Goal: Task Accomplishment & Management: Manage account settings

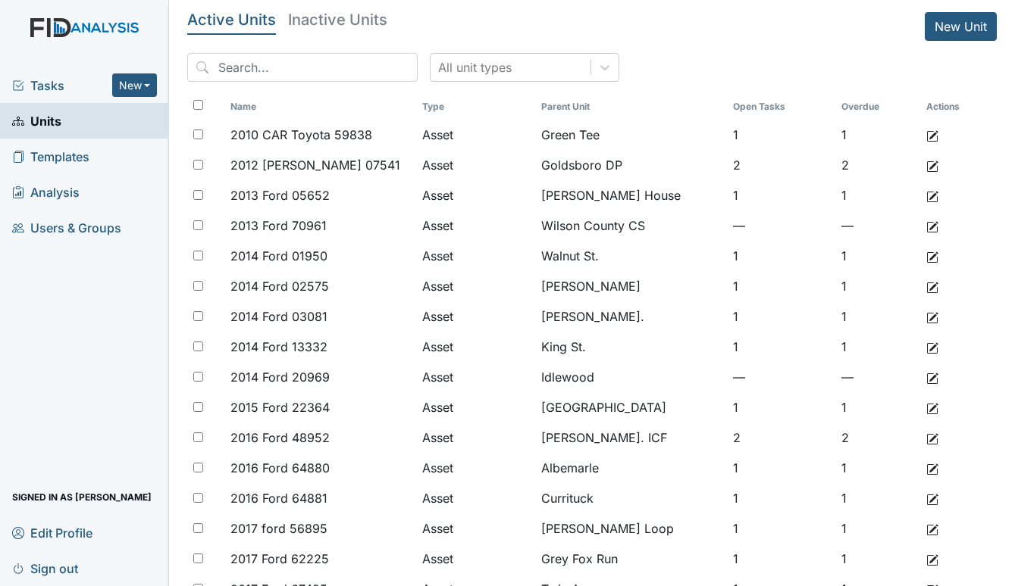
click at [44, 84] on span "Tasks" at bounding box center [62, 86] width 100 height 18
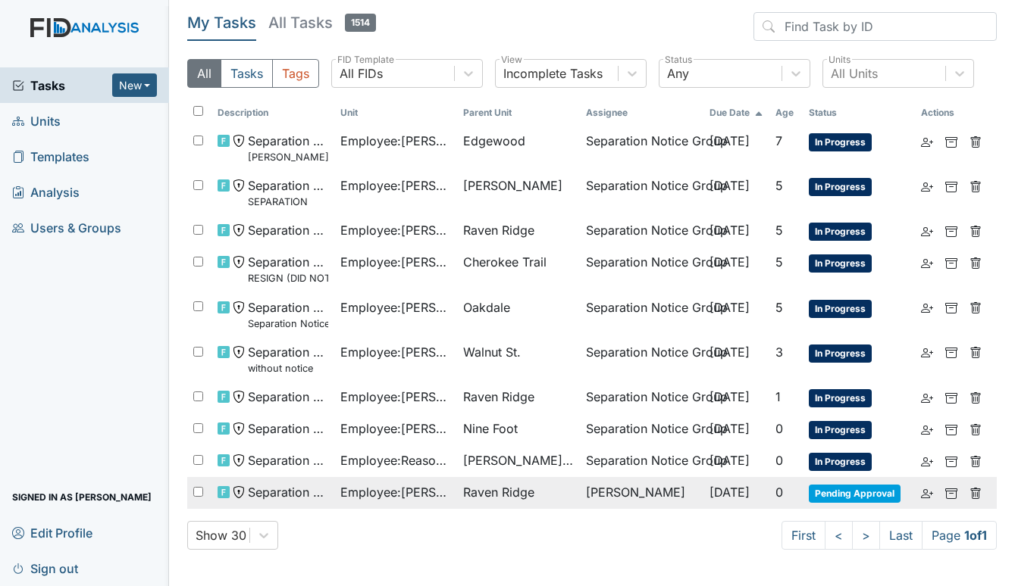
click at [405, 486] on span "Employee : [PERSON_NAME]" at bounding box center [395, 492] width 111 height 18
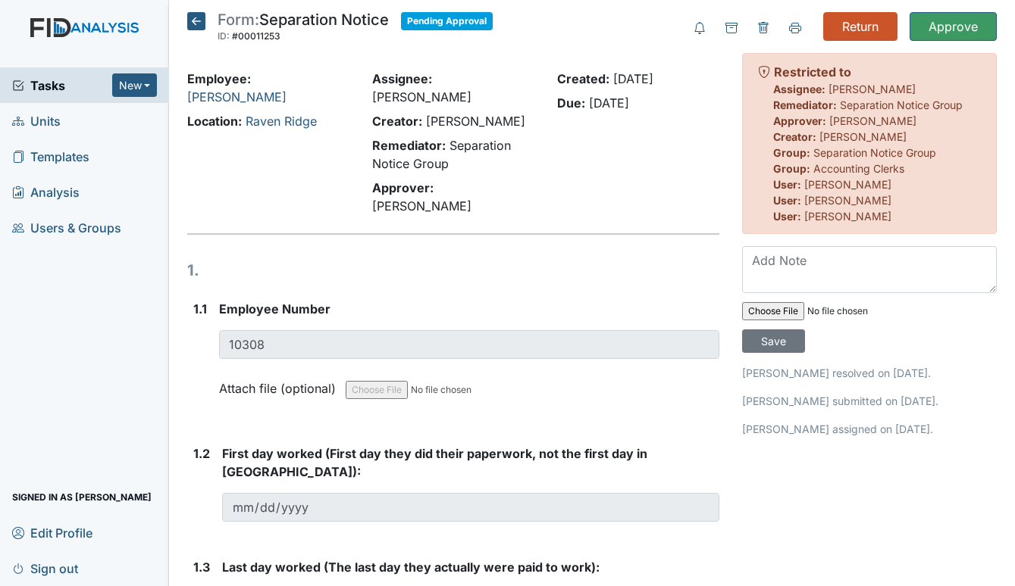
click at [35, 115] on span "Units" at bounding box center [36, 120] width 48 height 23
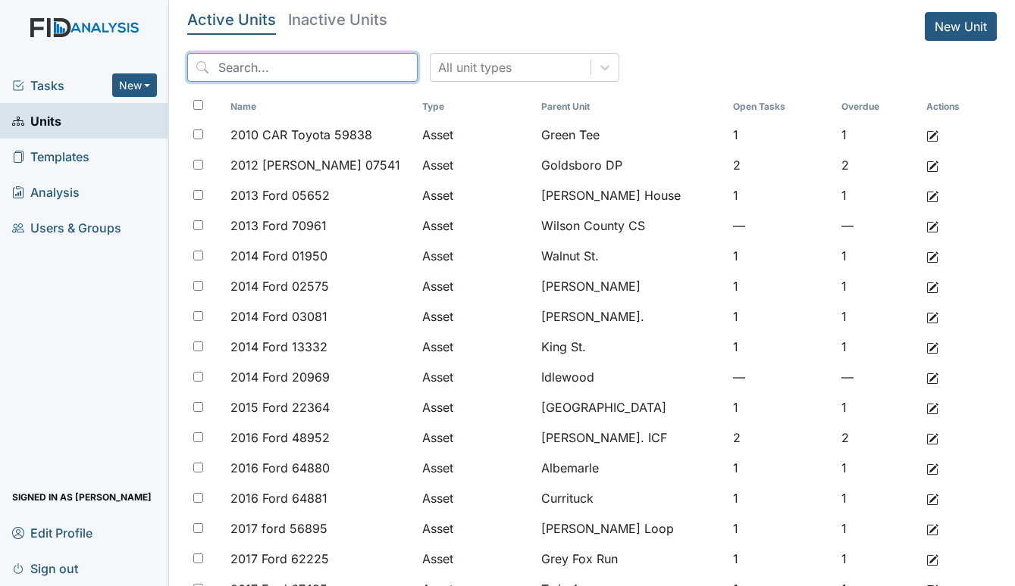
click at [294, 69] on input "search" at bounding box center [302, 67] width 230 height 29
type input "S"
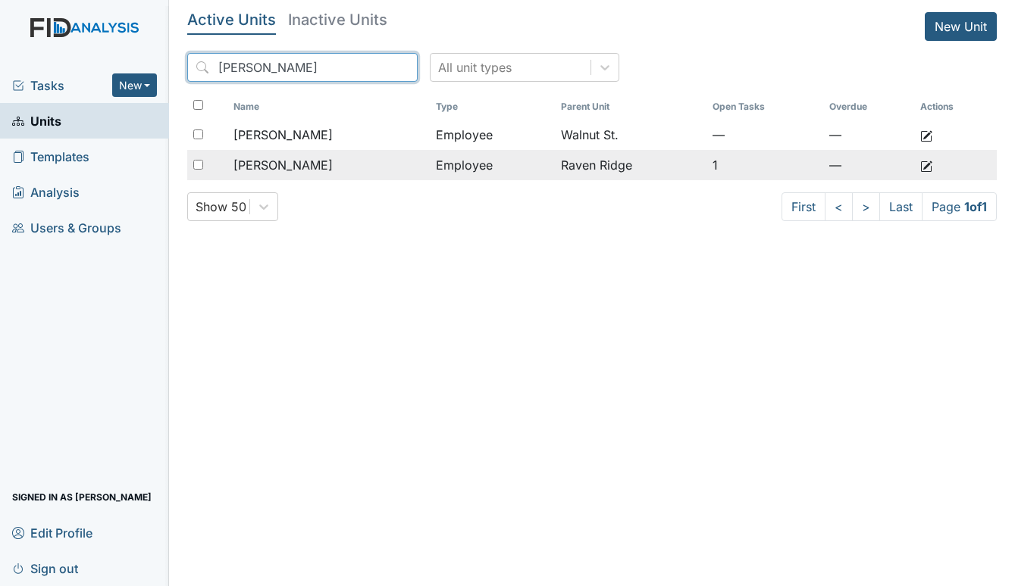
type input "ATKINSON"
click at [327, 165] on span "[PERSON_NAME]" at bounding box center [282, 165] width 99 height 18
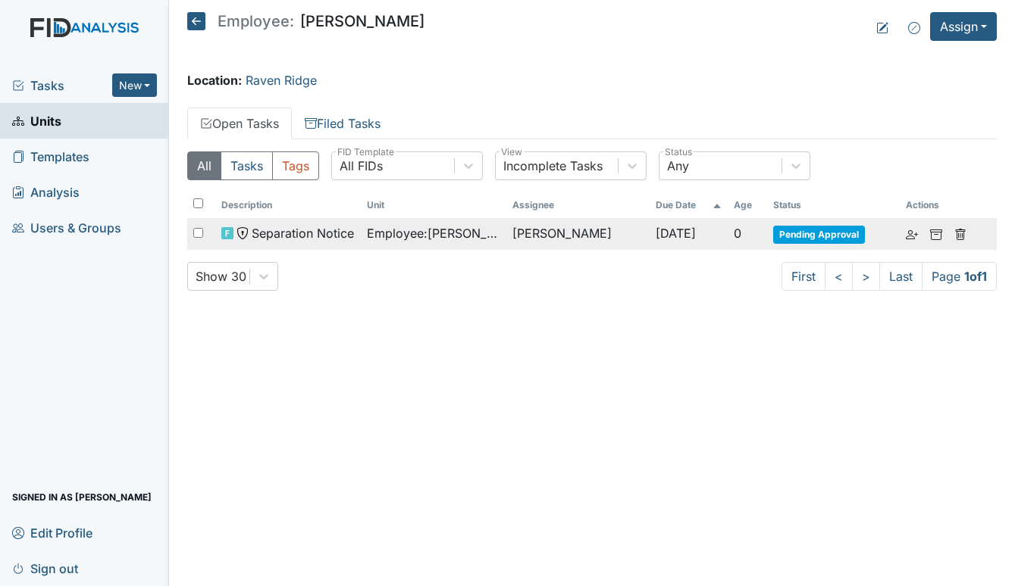
click at [444, 234] on span "Employee : Atkinson, Sinclair" at bounding box center [433, 233] width 133 height 18
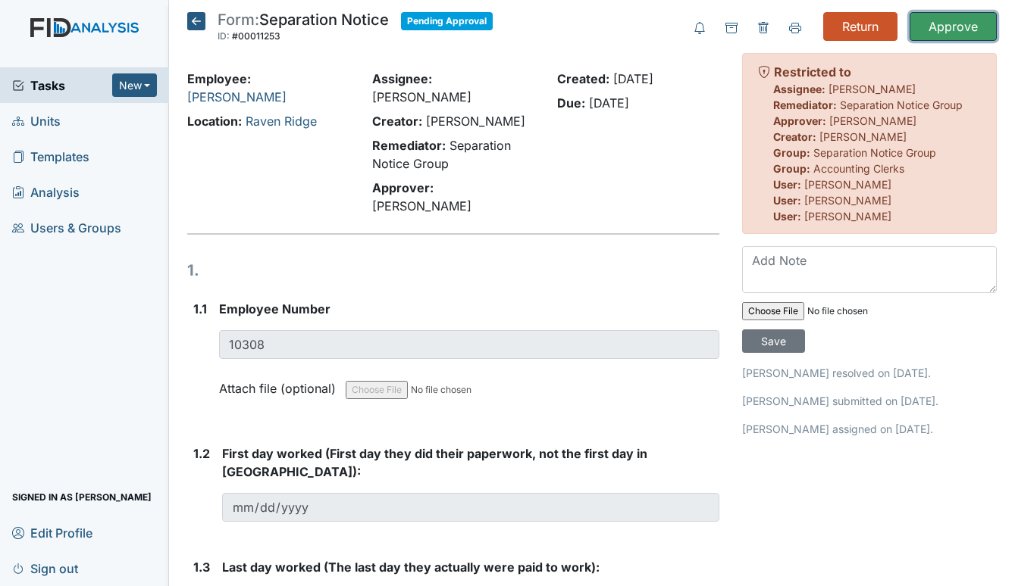
click at [933, 22] on input "Approve" at bounding box center [952, 26] width 87 height 29
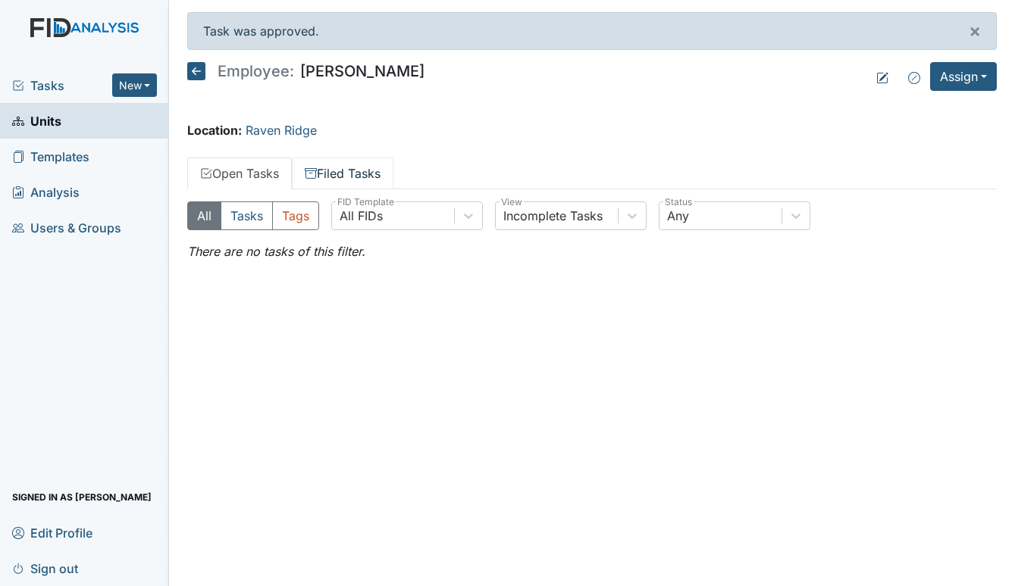
click at [345, 171] on link "Filed Tasks" at bounding box center [343, 174] width 102 height 32
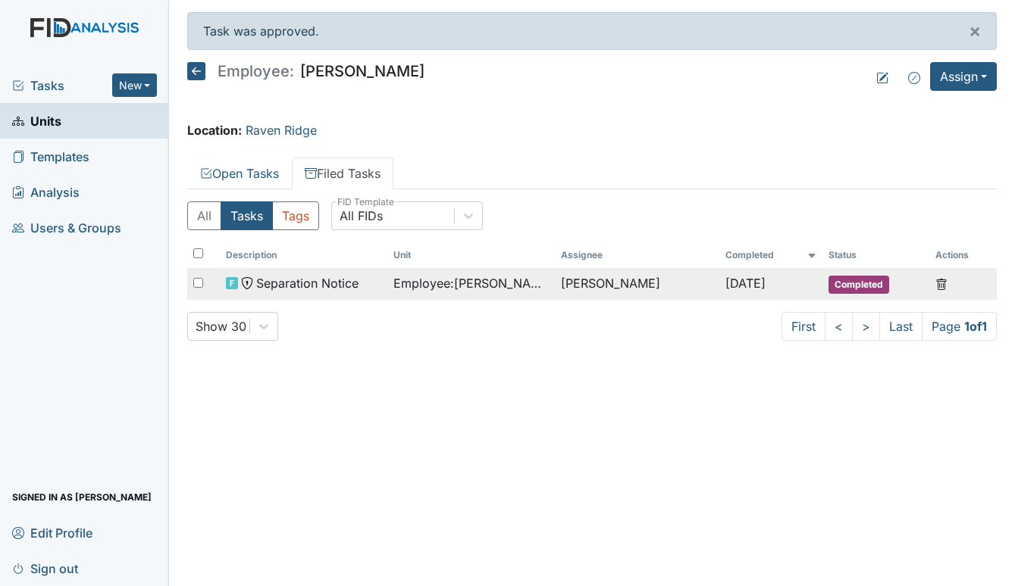
click at [442, 277] on span "Employee : Atkinson, Sinclair" at bounding box center [470, 283] width 155 height 18
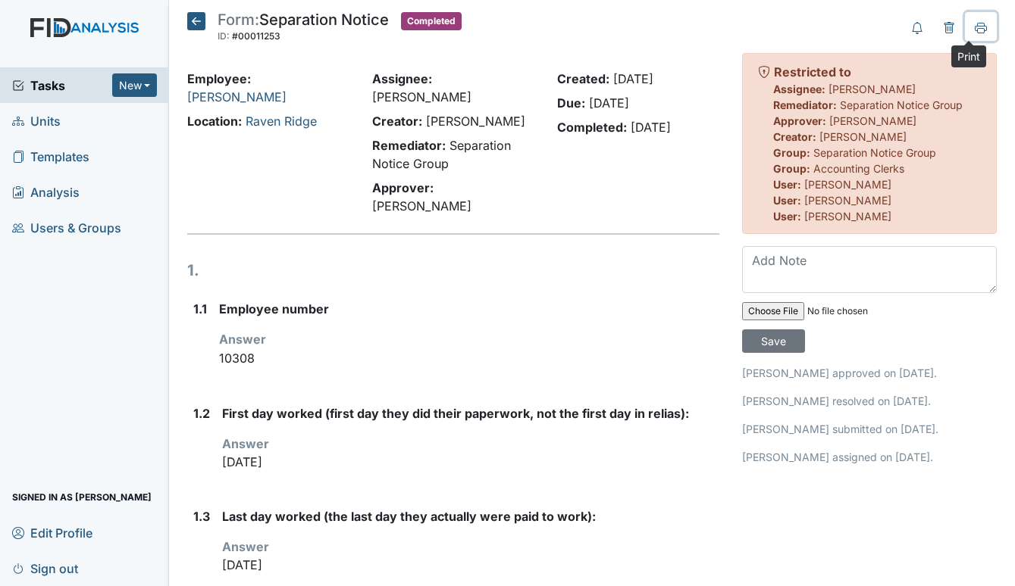
click at [974, 26] on icon at bounding box center [980, 27] width 12 height 8
click at [193, 21] on icon at bounding box center [196, 21] width 18 height 18
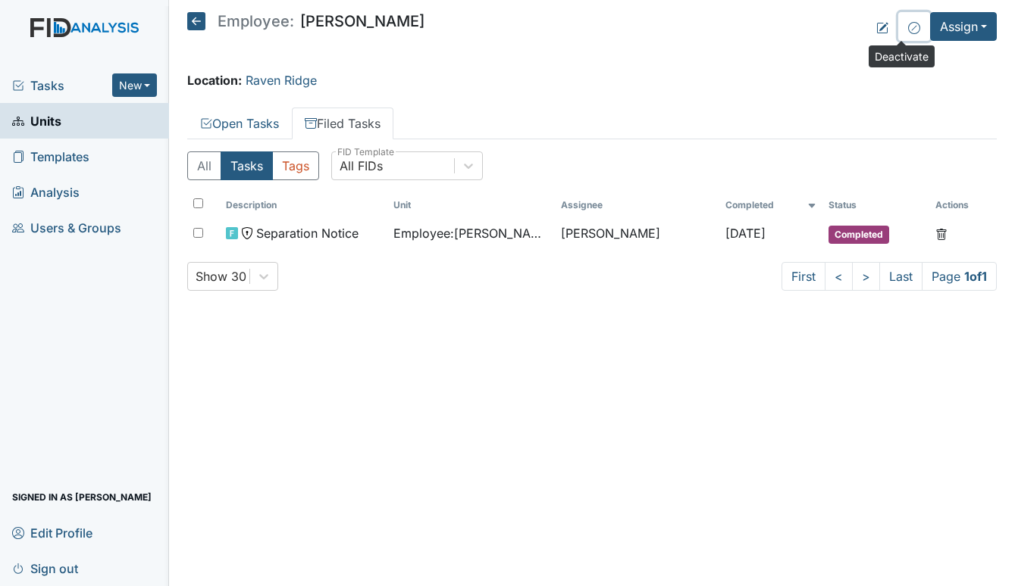
click at [908, 29] on icon at bounding box center [914, 28] width 12 height 12
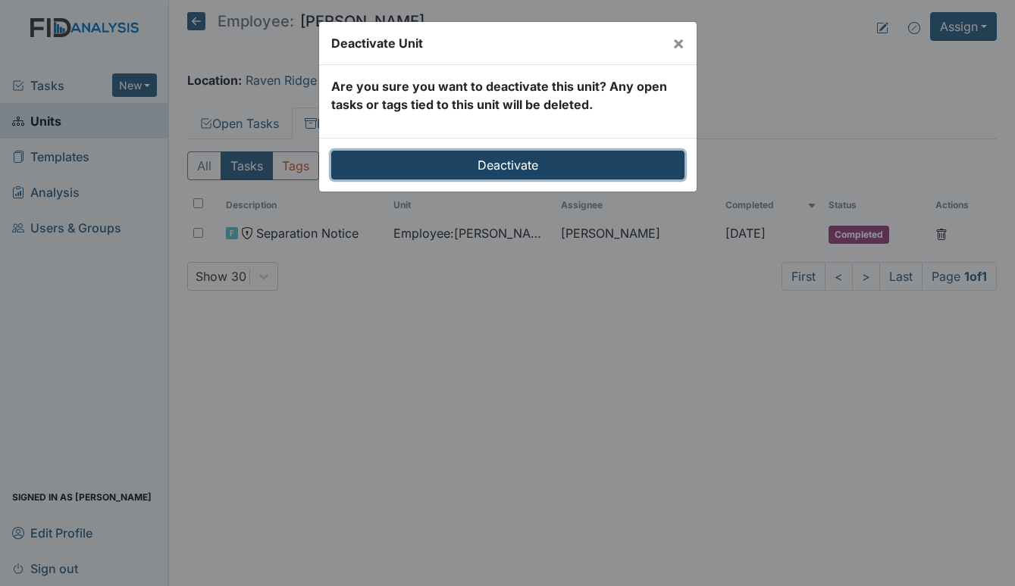
click at [487, 166] on input "Deactivate" at bounding box center [507, 165] width 353 height 29
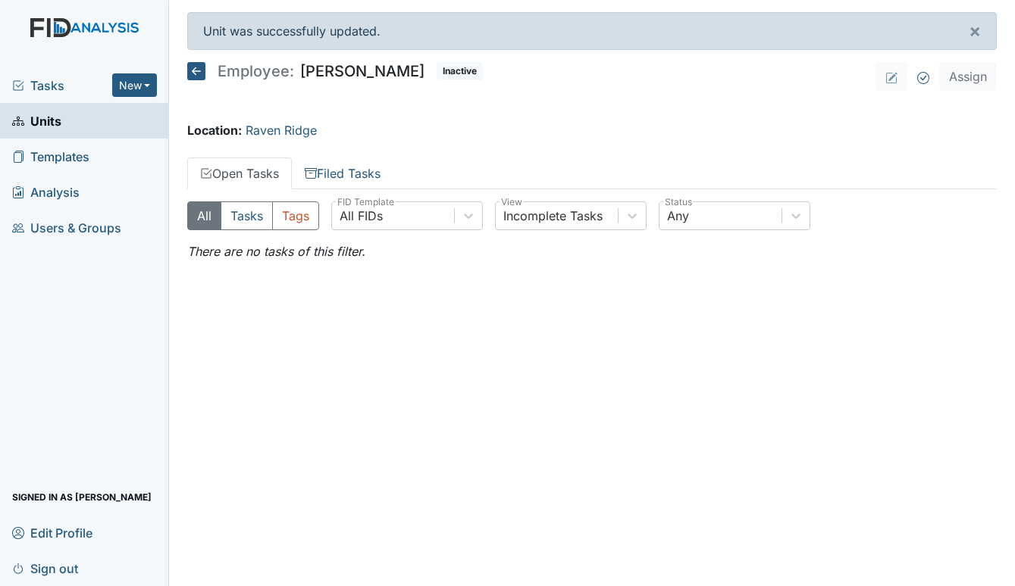
click at [40, 75] on div "Tasks New Form Inspection Document Bundle" at bounding box center [84, 85] width 169 height 36
click at [44, 80] on span "Tasks" at bounding box center [62, 86] width 100 height 18
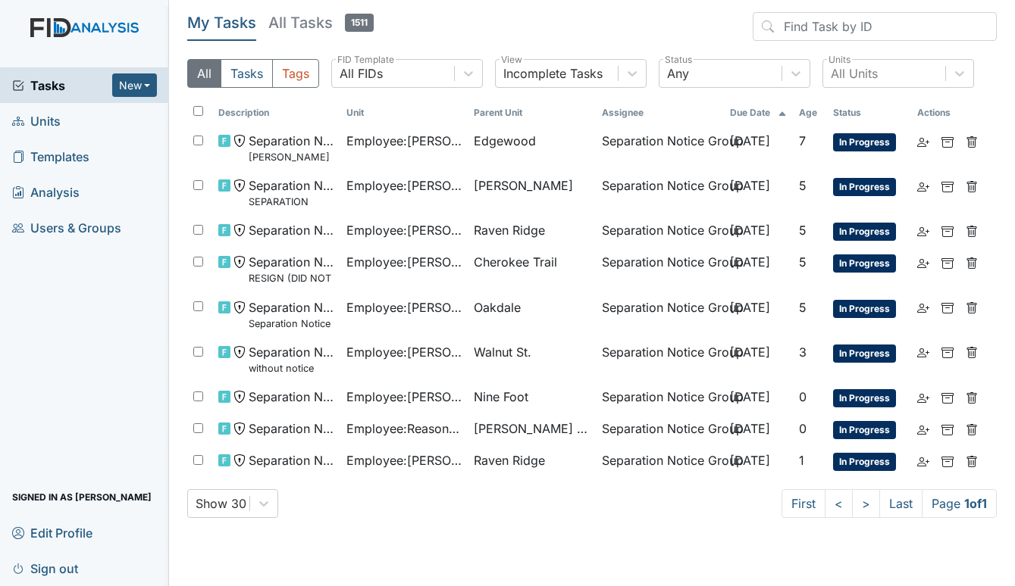
click at [44, 121] on span "Units" at bounding box center [36, 120] width 48 height 23
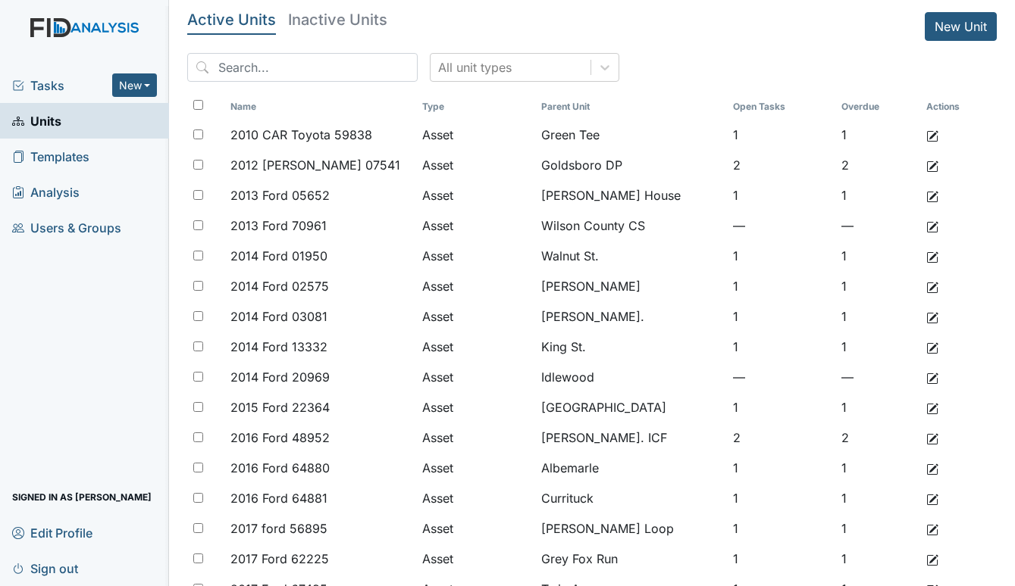
click at [39, 79] on span "Tasks" at bounding box center [62, 86] width 100 height 18
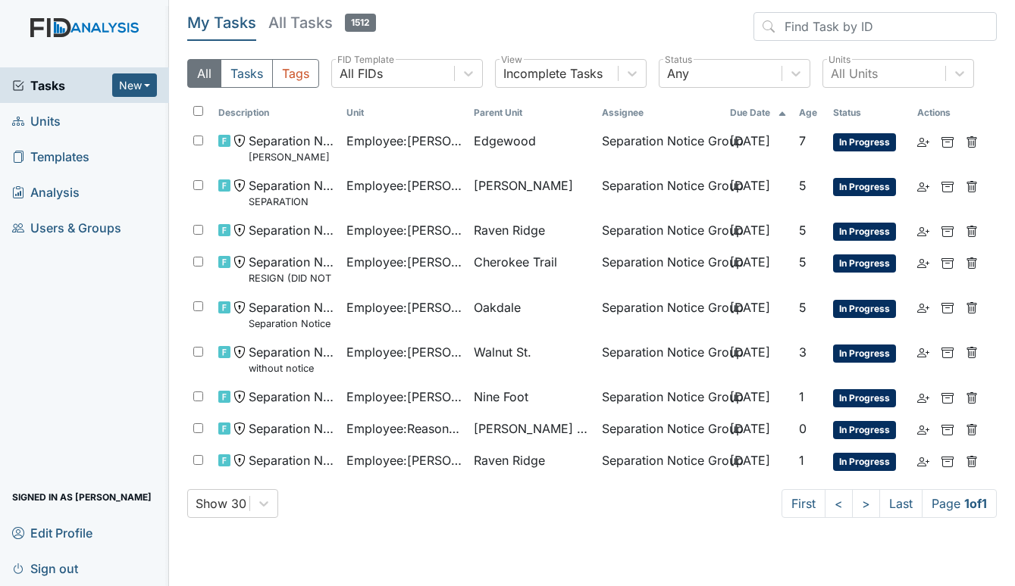
click at [43, 118] on span "Units" at bounding box center [36, 120] width 48 height 23
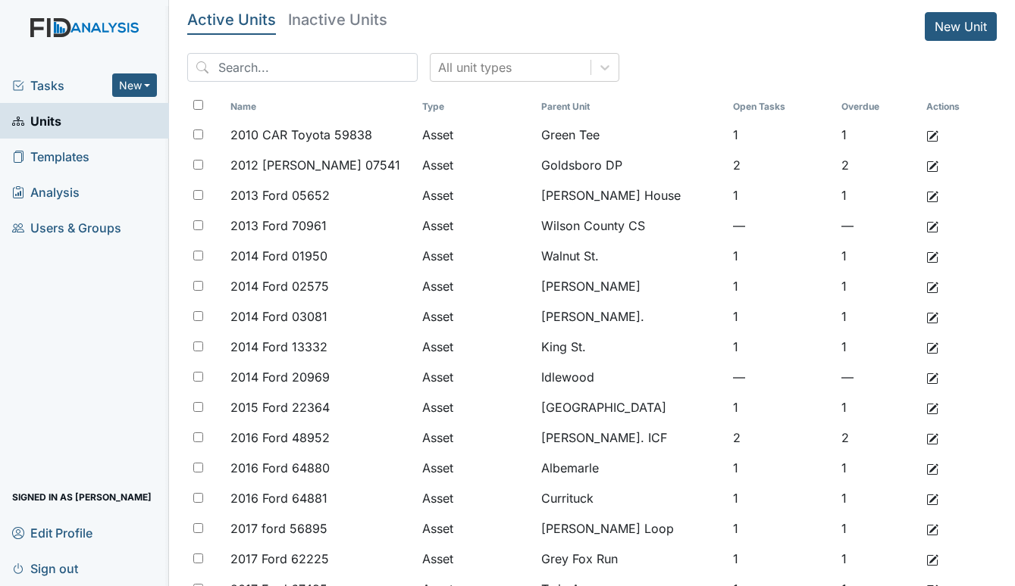
click at [64, 80] on span "Tasks" at bounding box center [62, 86] width 100 height 18
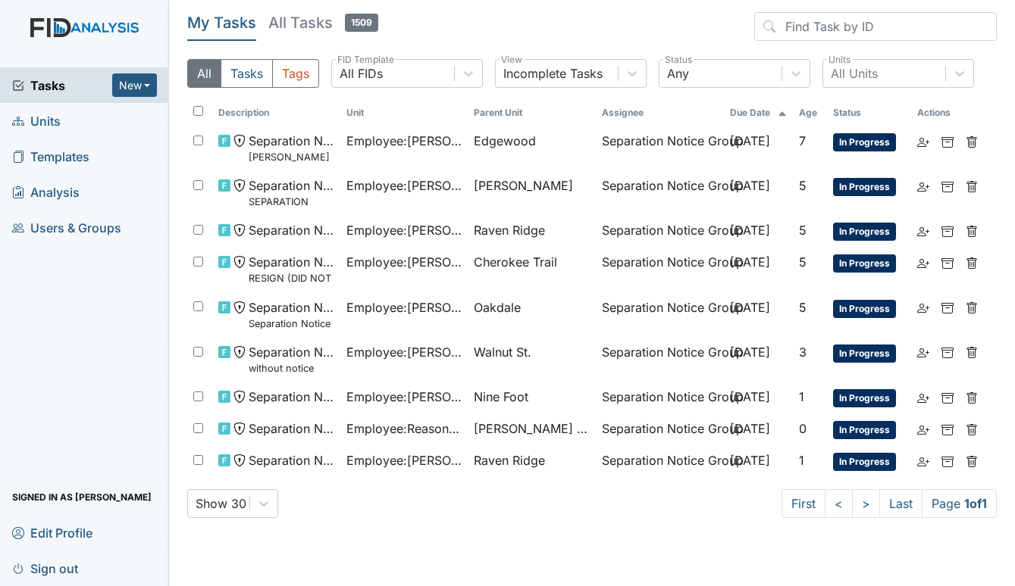
click at [28, 120] on span "Units" at bounding box center [36, 120] width 48 height 23
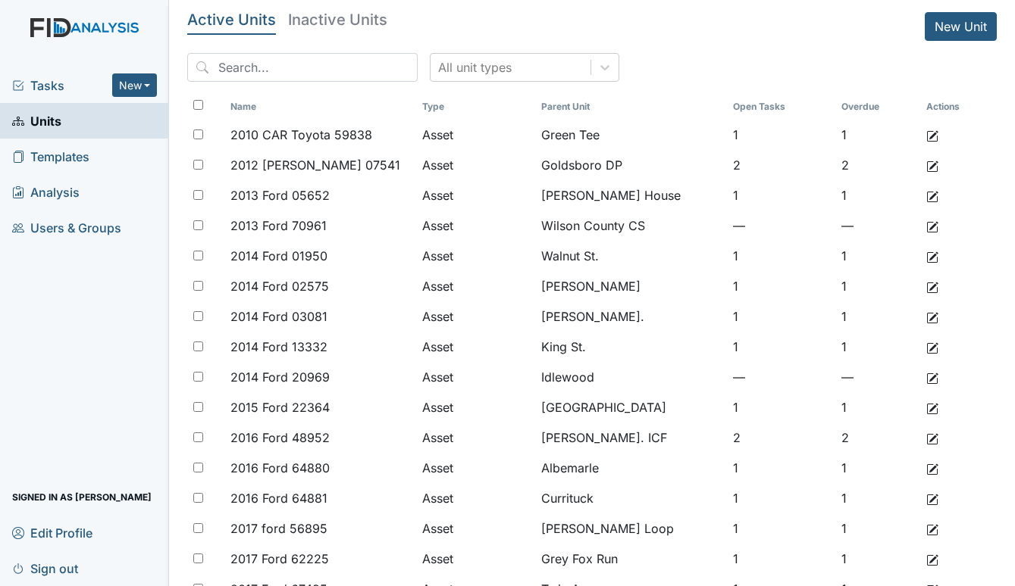
click at [59, 87] on span "Tasks" at bounding box center [62, 86] width 100 height 18
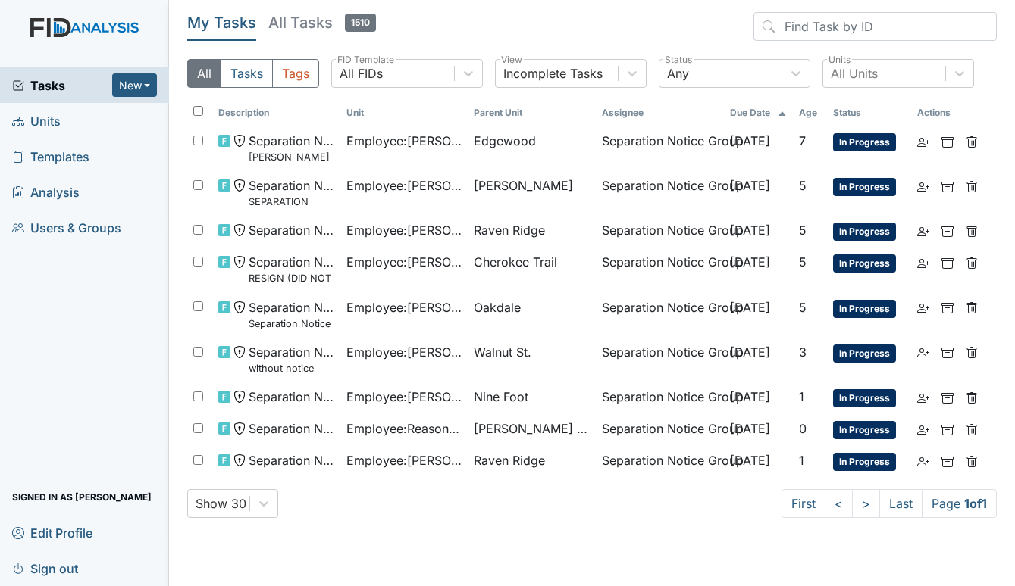
click at [39, 120] on span "Units" at bounding box center [36, 120] width 48 height 23
